Goal: Check status

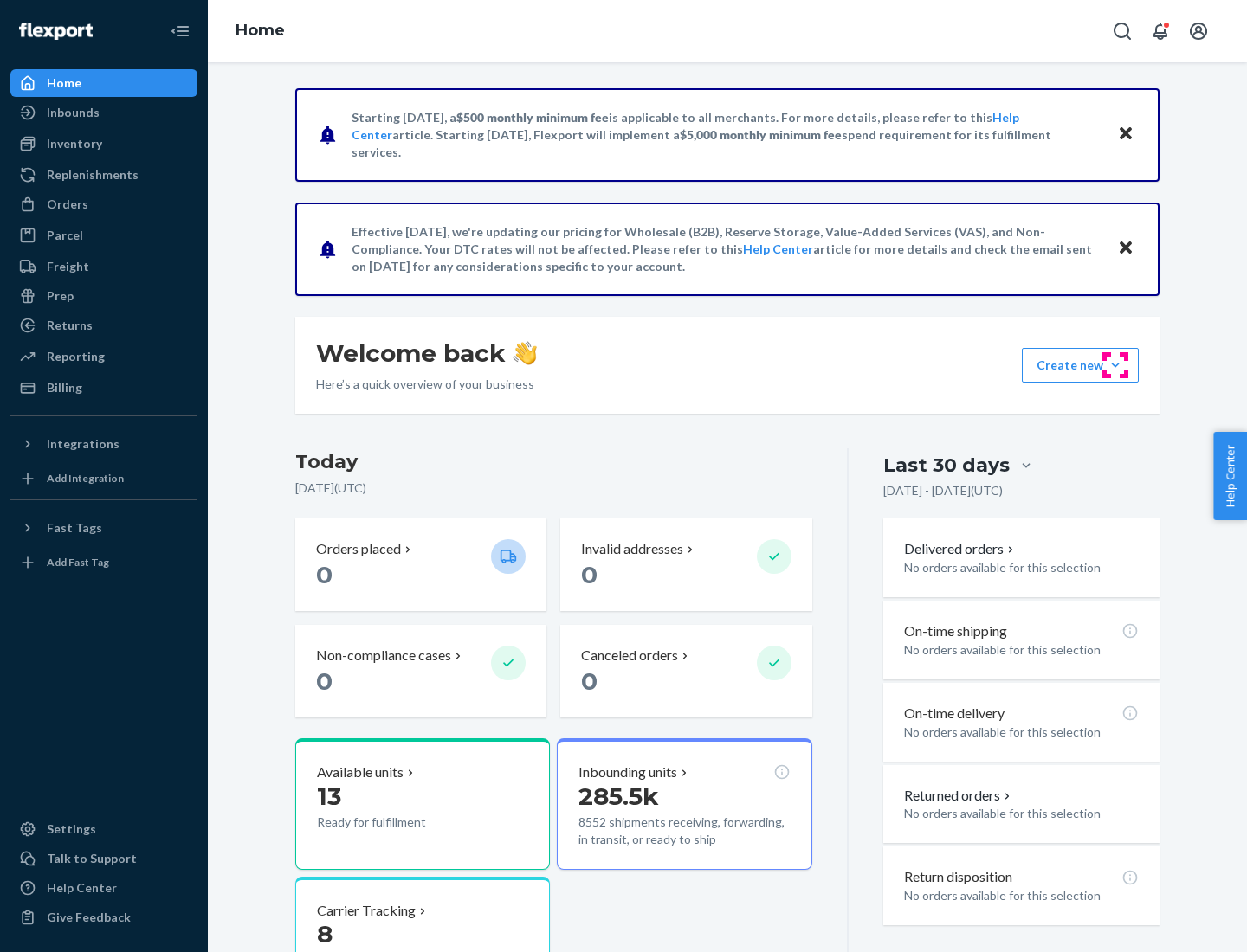
click at [1115, 366] on button "Create new Create new inbound Create new order Create new product" at bounding box center [1081, 366] width 117 height 35
click at [72, 112] on div "Inbounds" at bounding box center [73, 112] width 53 height 17
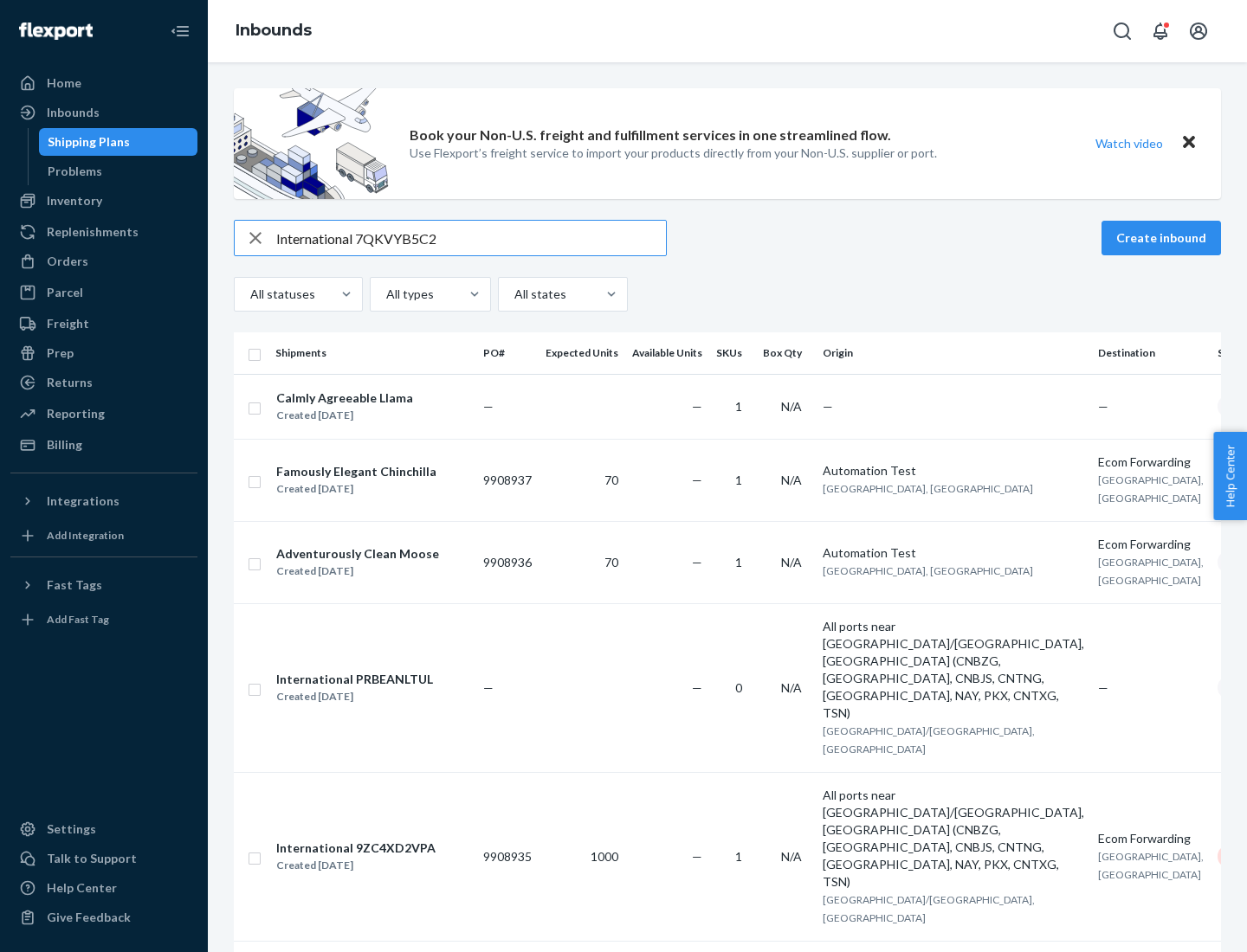
type input "International 7QKVYB5C29"
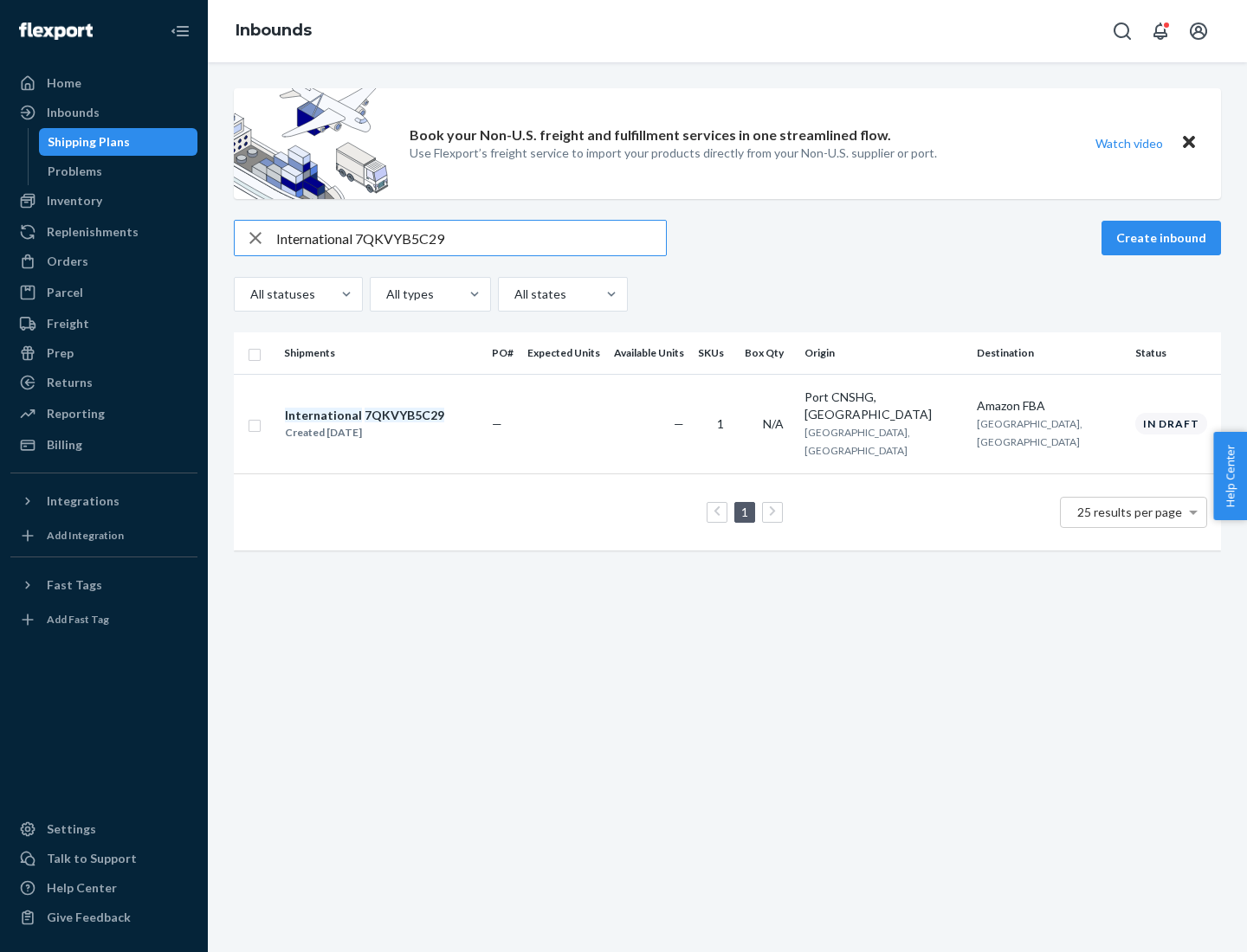
click at [395, 424] on div "Created [DATE]" at bounding box center [365, 433] width 159 height 17
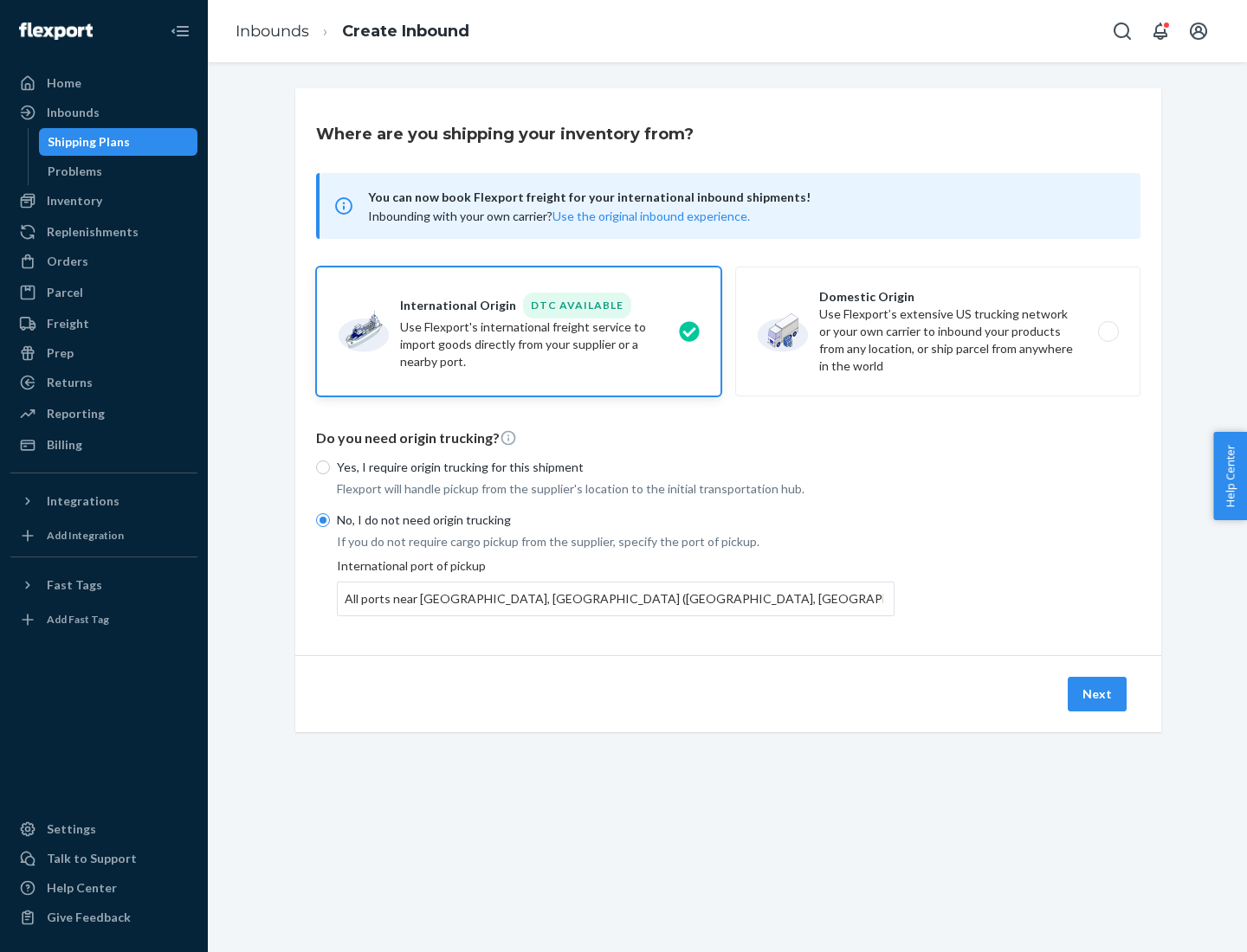
click at [1098, 694] on button "Next" at bounding box center [1096, 695] width 59 height 35
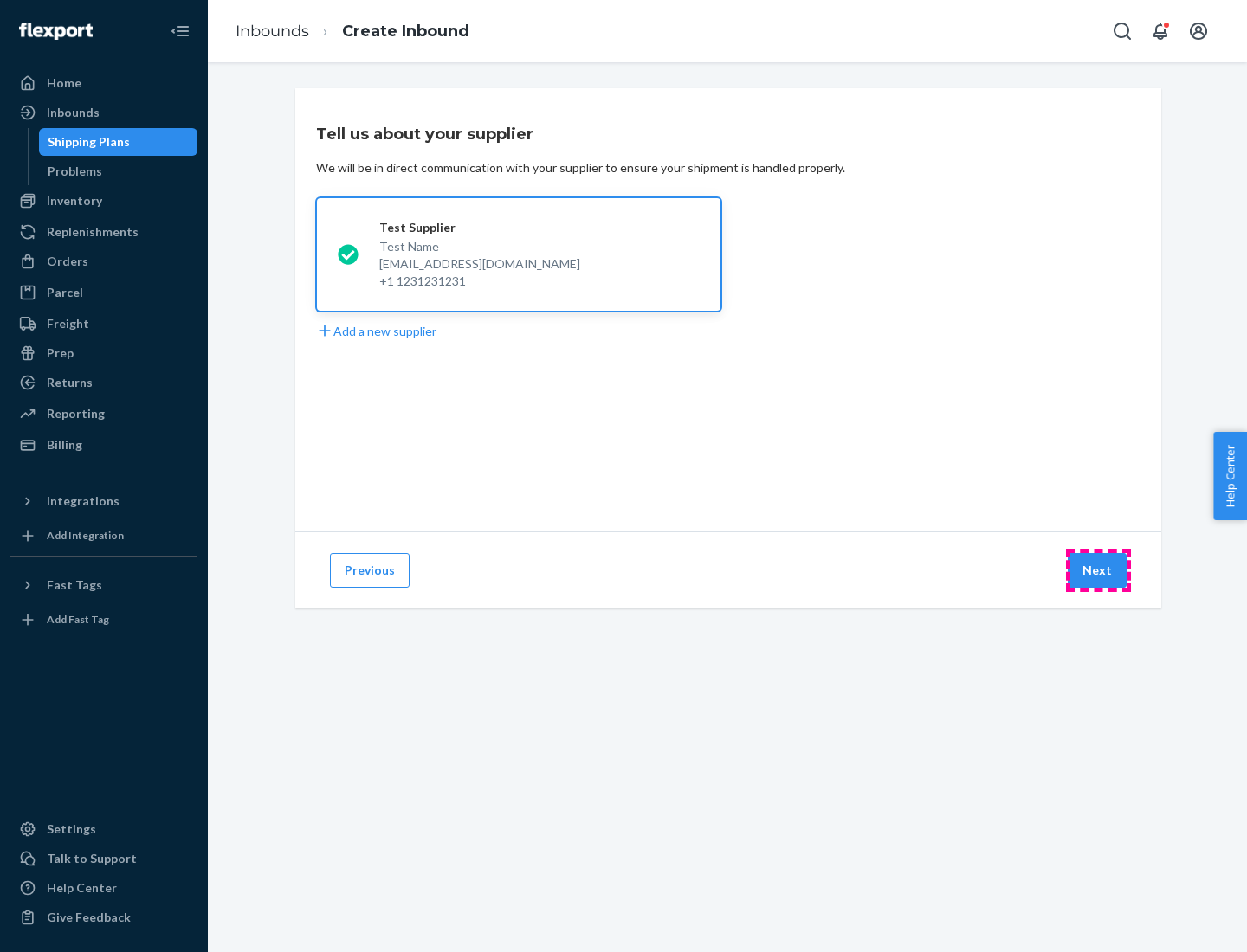
click at [1098, 571] on button "Next" at bounding box center [1096, 571] width 59 height 35
